Goal: Task Accomplishment & Management: Use online tool/utility

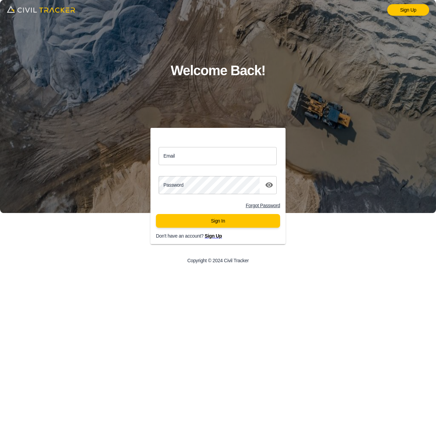
click at [206, 161] on input "Email" at bounding box center [218, 156] width 118 height 18
type input "[EMAIL_ADDRESS][DOMAIN_NAME]"
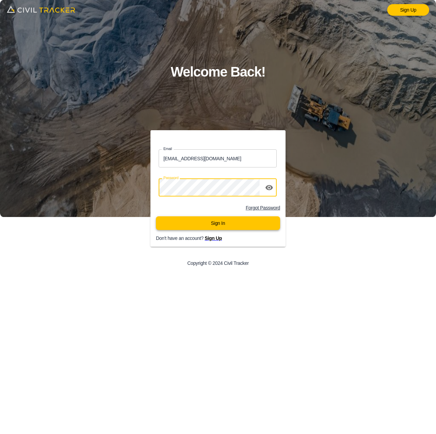
click at [218, 225] on button "Sign In" at bounding box center [218, 223] width 124 height 14
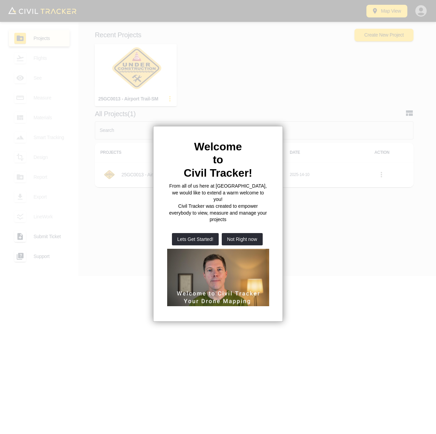
click at [317, 144] on div at bounding box center [218, 217] width 436 height 434
click at [246, 233] on button "Not Right now" at bounding box center [242, 239] width 41 height 12
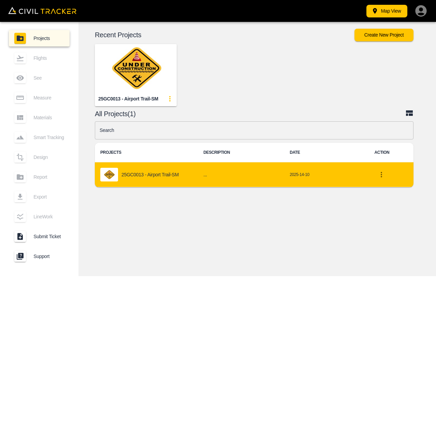
click at [165, 175] on p "25GC0013 - Airport Trail-SM" at bounding box center [150, 174] width 57 height 5
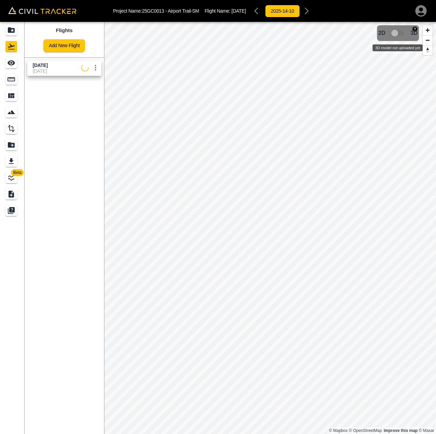
click at [400, 33] on span "3D model not uploaded yet" at bounding box center [399, 33] width 20 height 13
click at [314, 10] on div "2025-14-10" at bounding box center [283, 11] width 62 height 14
click at [271, 11] on div "2025-14-10" at bounding box center [283, 11] width 62 height 14
